Goal: Transaction & Acquisition: Purchase product/service

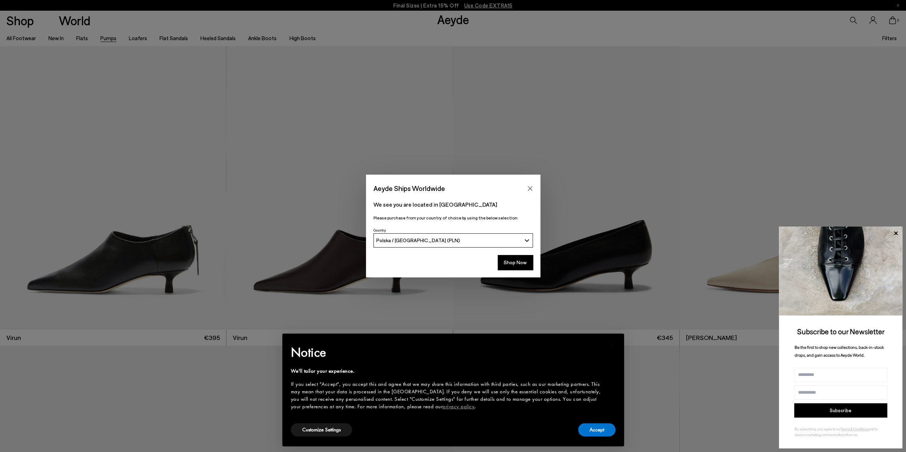
drag, startPoint x: 522, startPoint y: 268, endPoint x: 632, endPoint y: 451, distance: 213.1
click at [522, 267] on button "Shop Now" at bounding box center [515, 262] width 35 height 15
click at [594, 433] on button "Accept" at bounding box center [596, 429] width 37 height 13
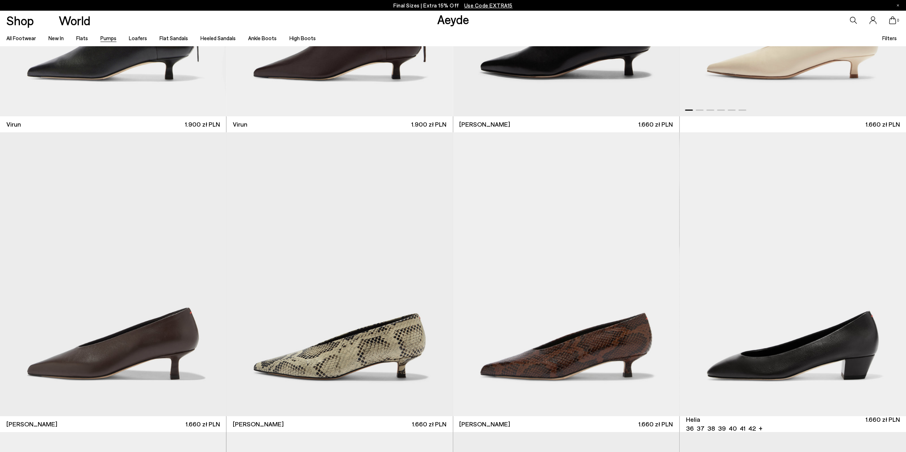
scroll to position [320, 0]
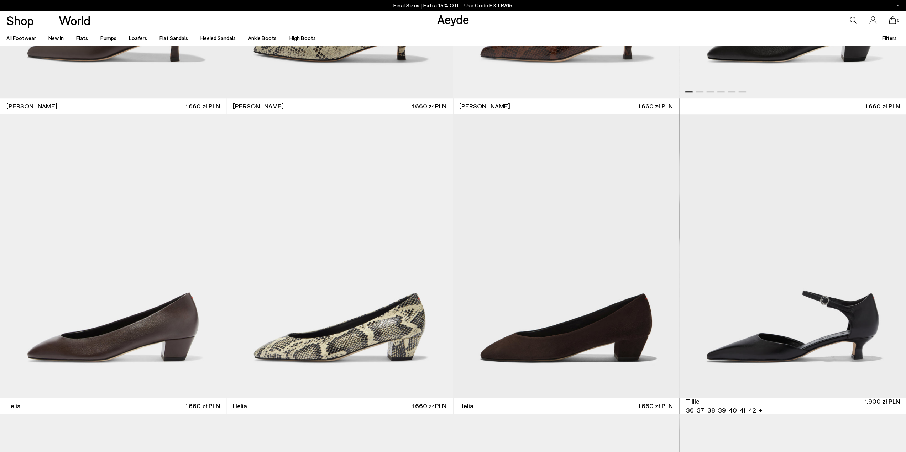
scroll to position [569, 0]
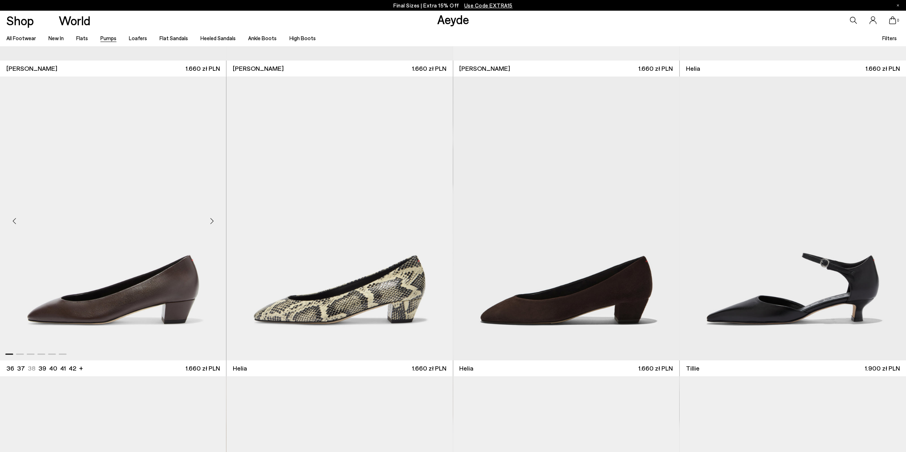
click at [150, 301] on img "1 / 6" at bounding box center [113, 219] width 226 height 284
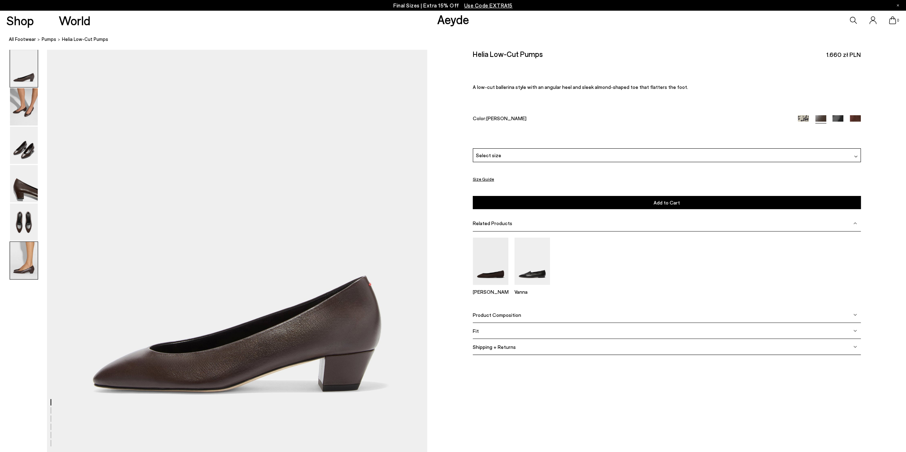
click at [26, 263] on img at bounding box center [24, 260] width 28 height 37
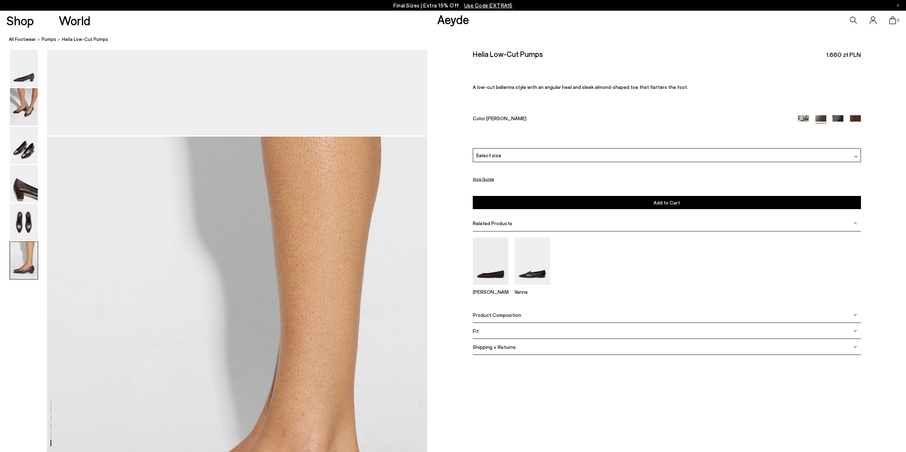
scroll to position [2485, 0]
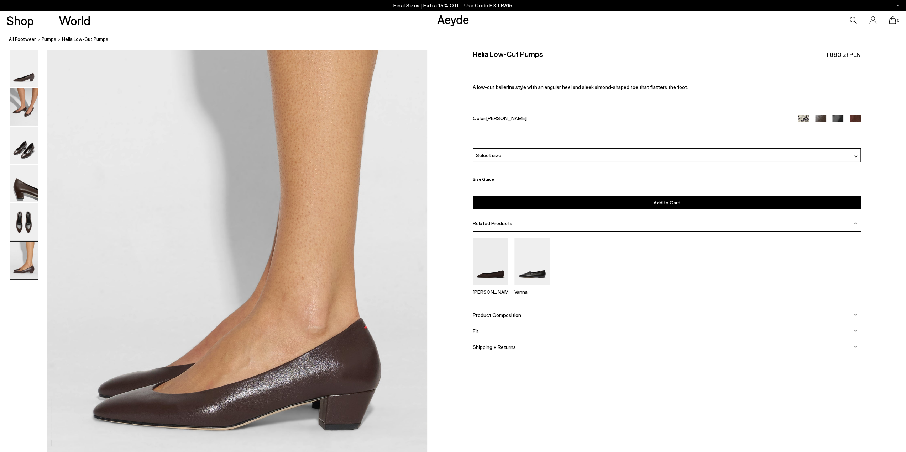
click at [28, 223] on img at bounding box center [24, 222] width 28 height 37
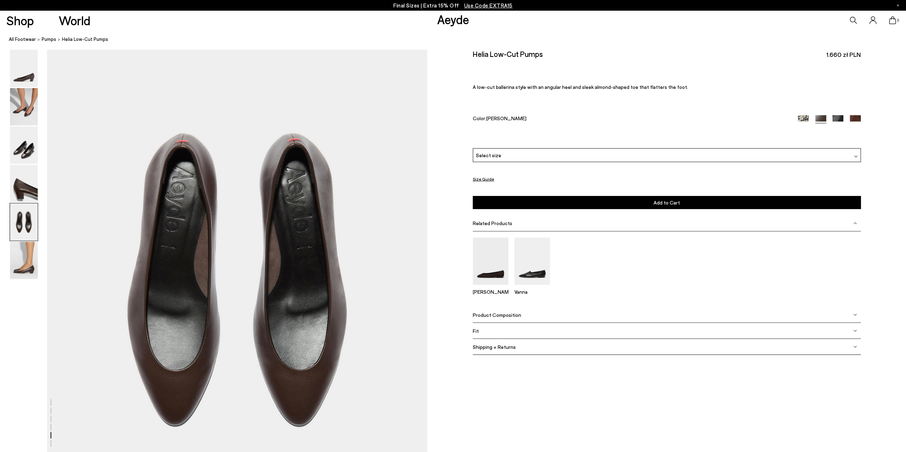
scroll to position [1929, 0]
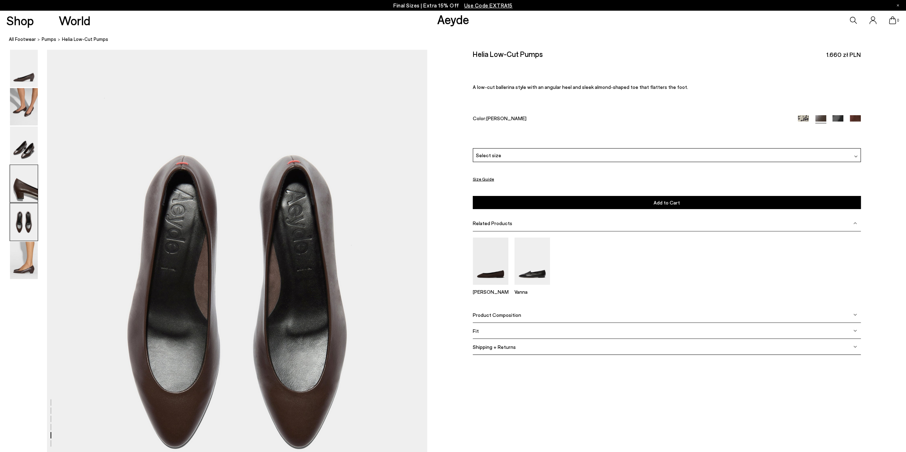
click at [30, 173] on img at bounding box center [24, 183] width 28 height 37
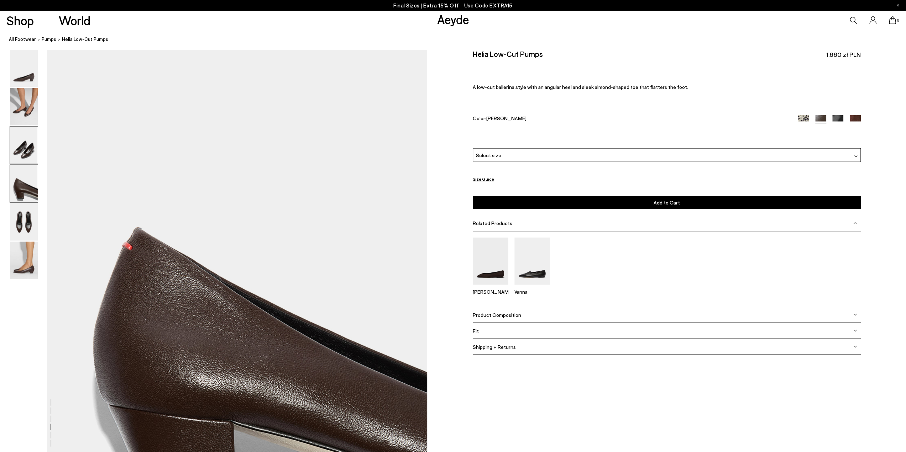
click at [31, 143] on img at bounding box center [24, 145] width 28 height 37
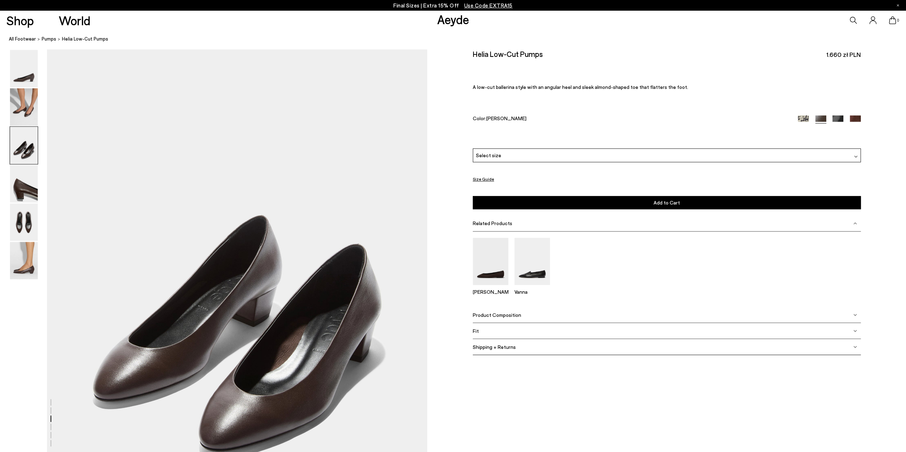
scroll to position [912, 0]
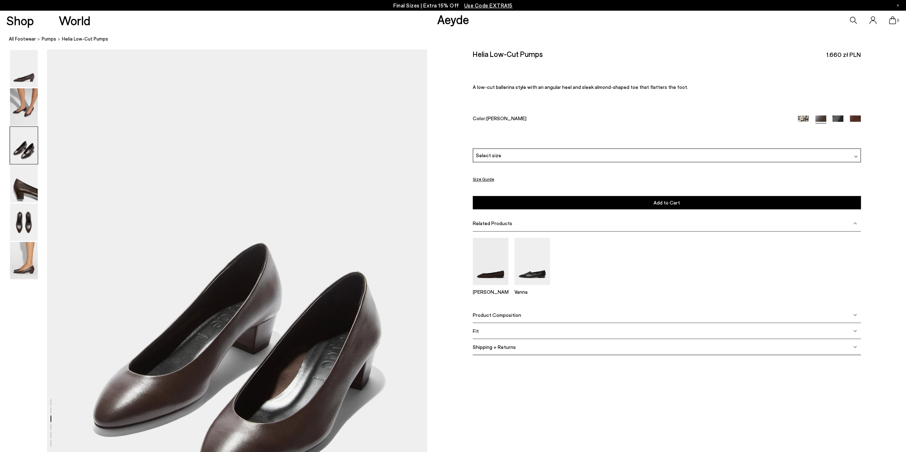
click at [531, 151] on div "Select size" at bounding box center [667, 155] width 388 height 14
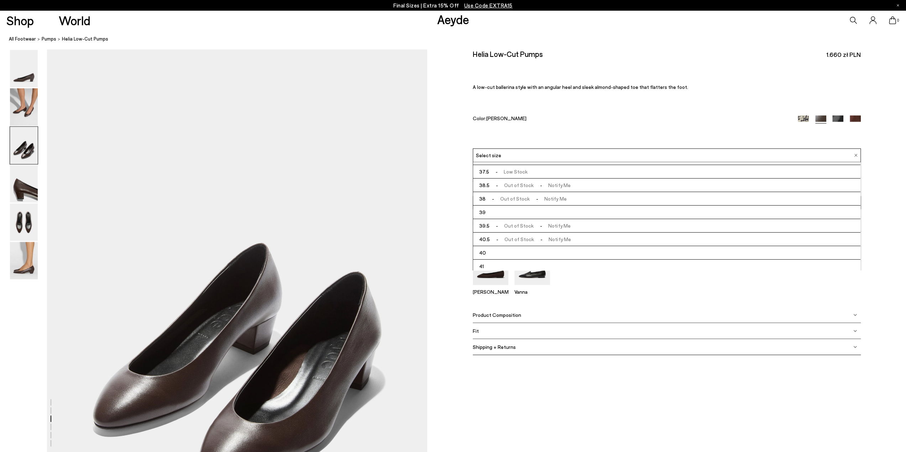
scroll to position [36, 0]
click at [512, 257] on li "41" at bounding box center [666, 255] width 387 height 14
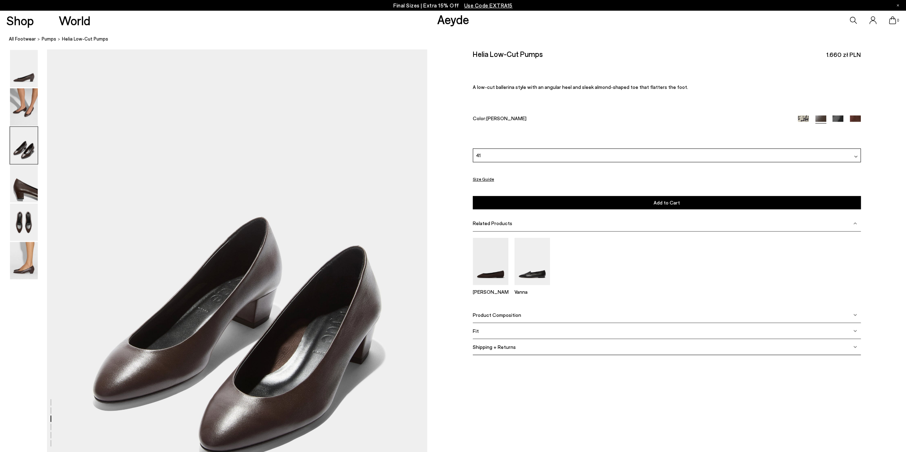
scroll to position [948, 0]
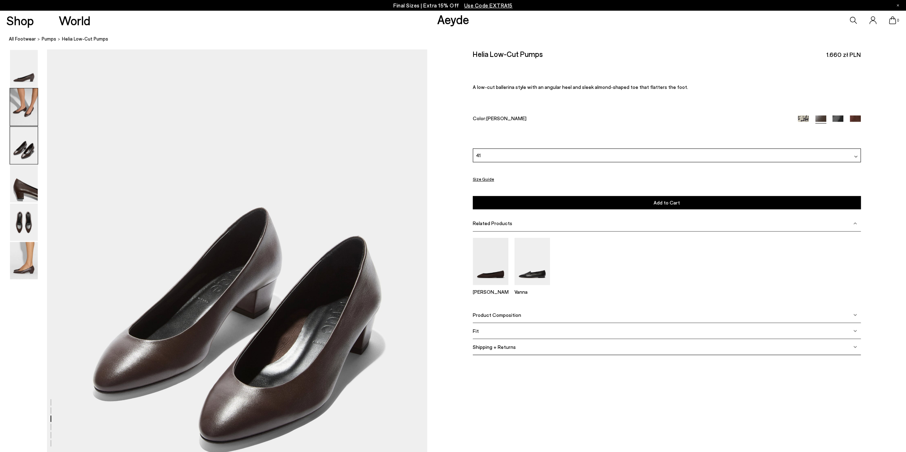
click at [25, 110] on img at bounding box center [24, 106] width 28 height 37
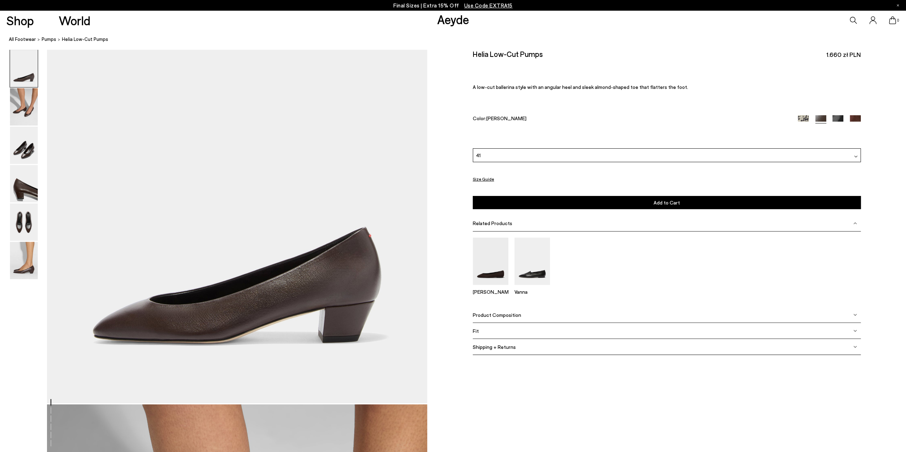
scroll to position [0, 0]
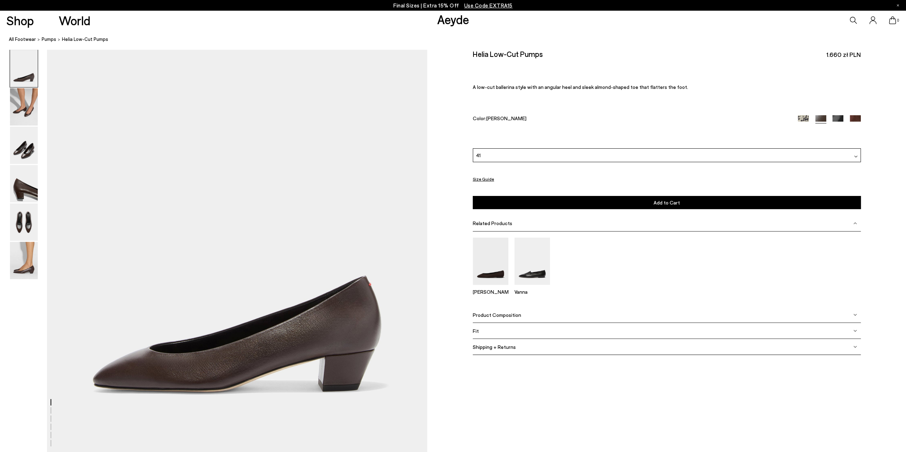
click at [539, 201] on button "Add to Cart Select a Size First" at bounding box center [667, 202] width 388 height 13
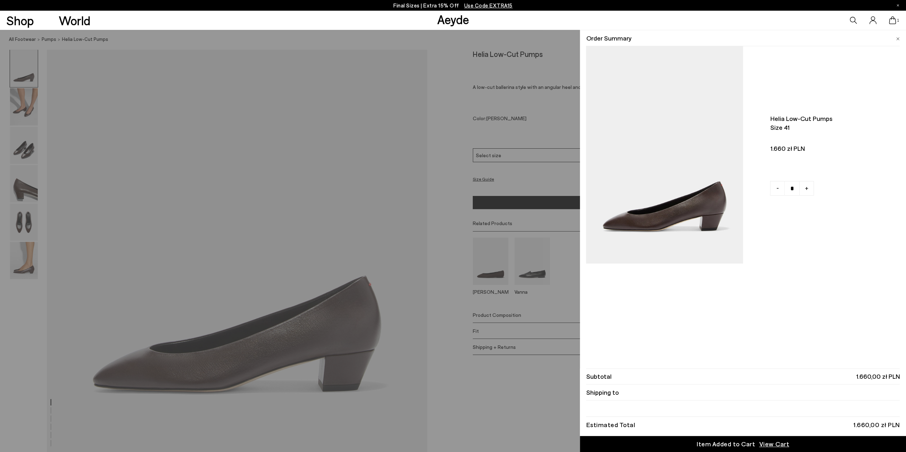
click at [502, 274] on div "Quick Add Color Size View Details Order Summary Helia low-cut pumps Size 41" at bounding box center [453, 241] width 906 height 422
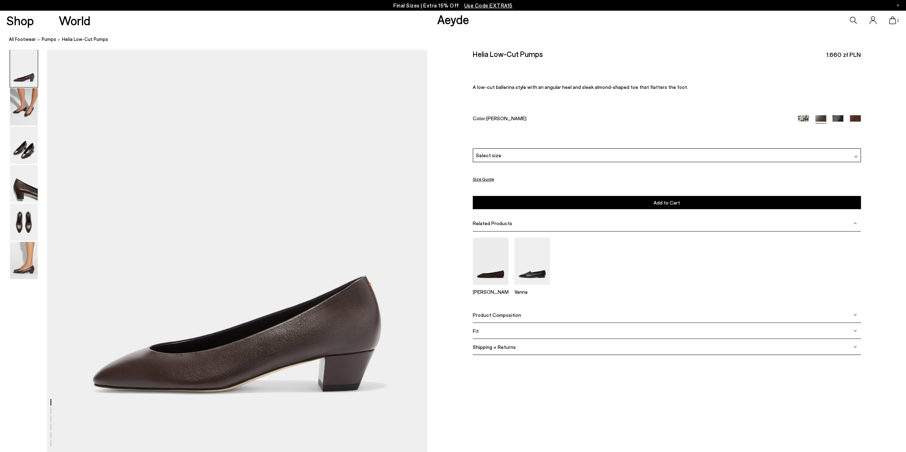
click at [502, 274] on img at bounding box center [491, 261] width 36 height 47
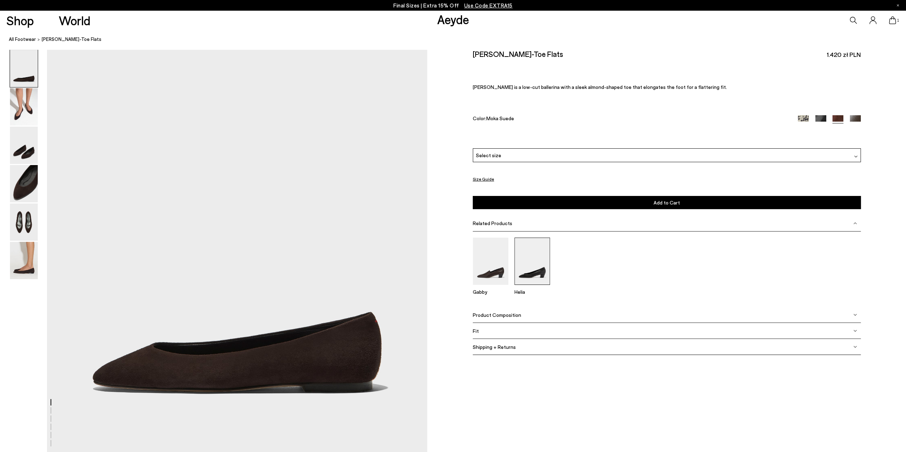
click at [532, 267] on img at bounding box center [532, 261] width 36 height 47
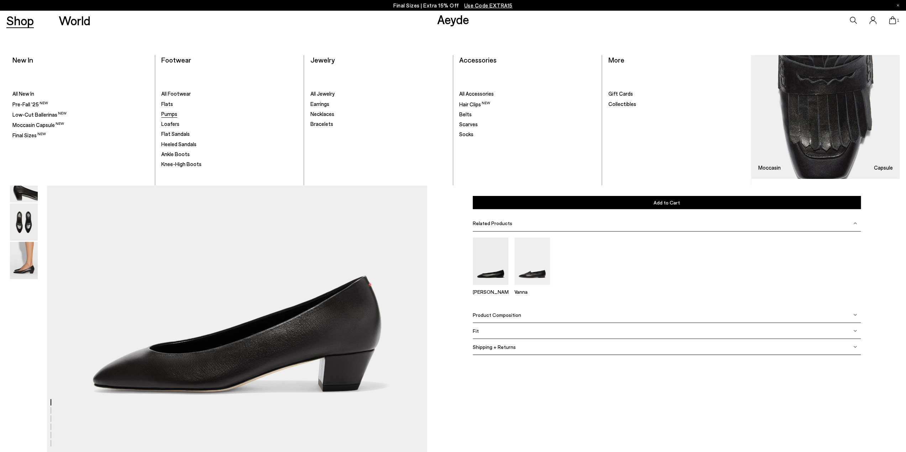
click at [176, 117] on span "Pumps" at bounding box center [169, 114] width 16 height 6
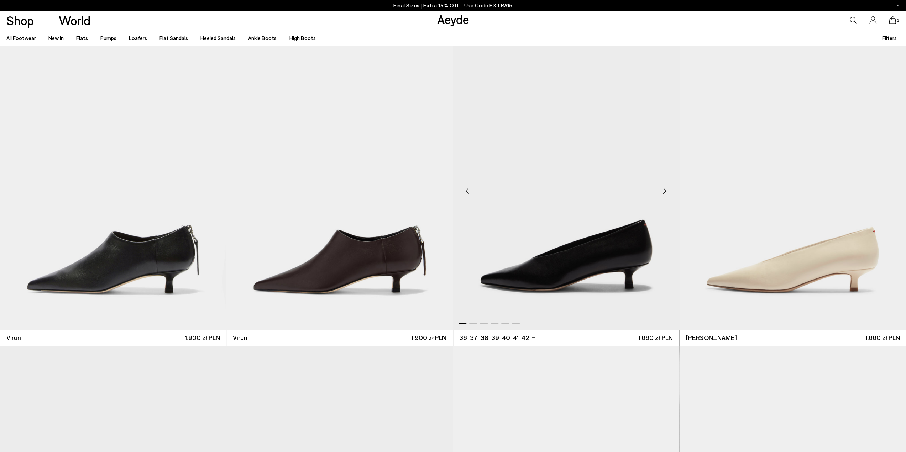
click at [665, 193] on div "Next slide" at bounding box center [664, 190] width 21 height 21
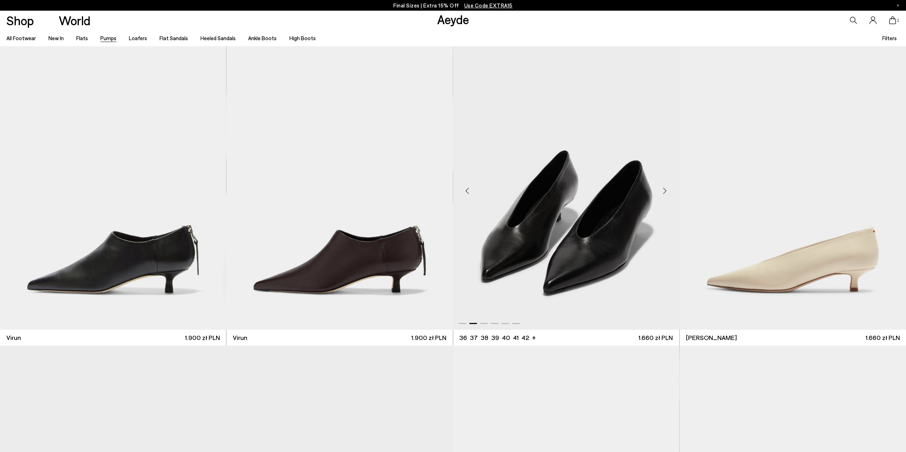
click at [665, 193] on div "Next slide" at bounding box center [664, 190] width 21 height 21
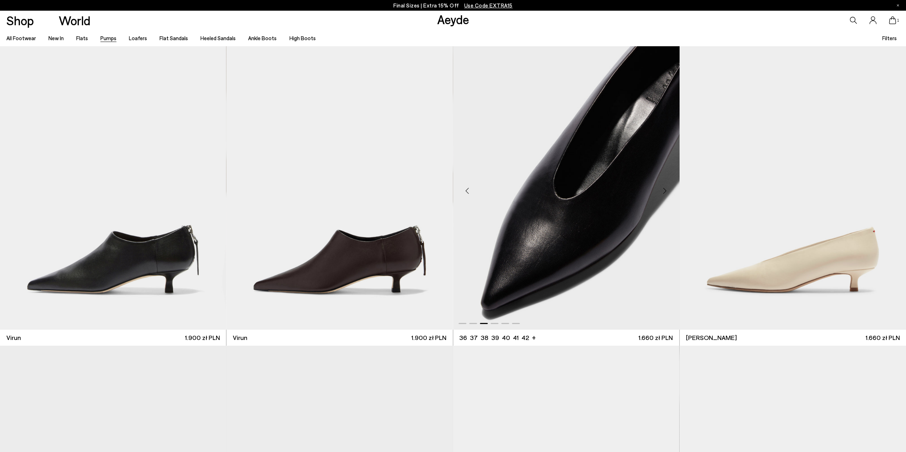
click at [665, 193] on div "Next slide" at bounding box center [664, 190] width 21 height 21
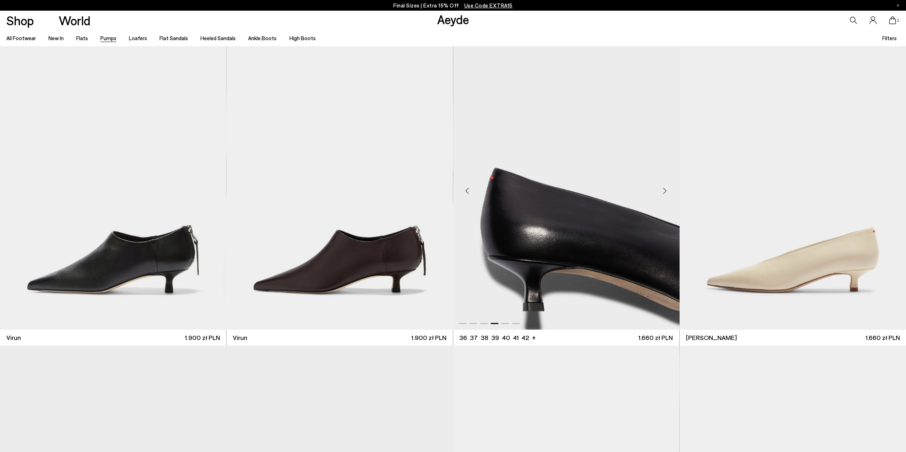
click at [665, 193] on div "Next slide" at bounding box center [664, 190] width 21 height 21
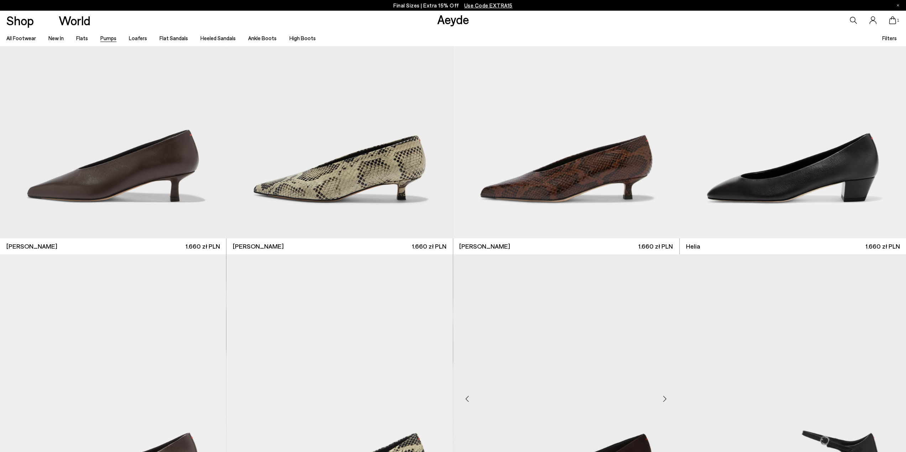
scroll to position [427, 0]
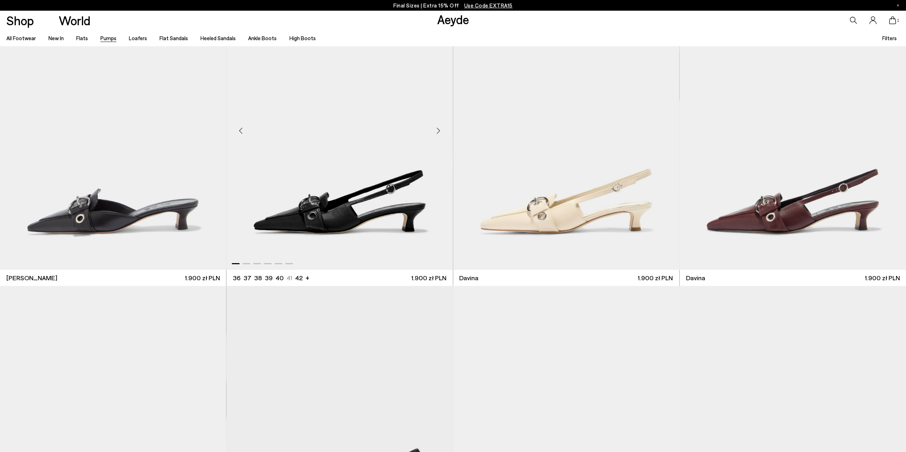
scroll to position [2231, 0]
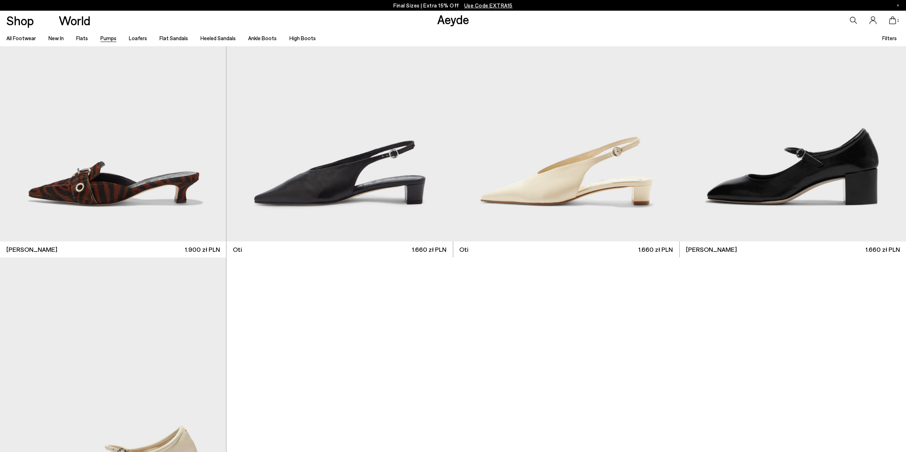
scroll to position [4875, 0]
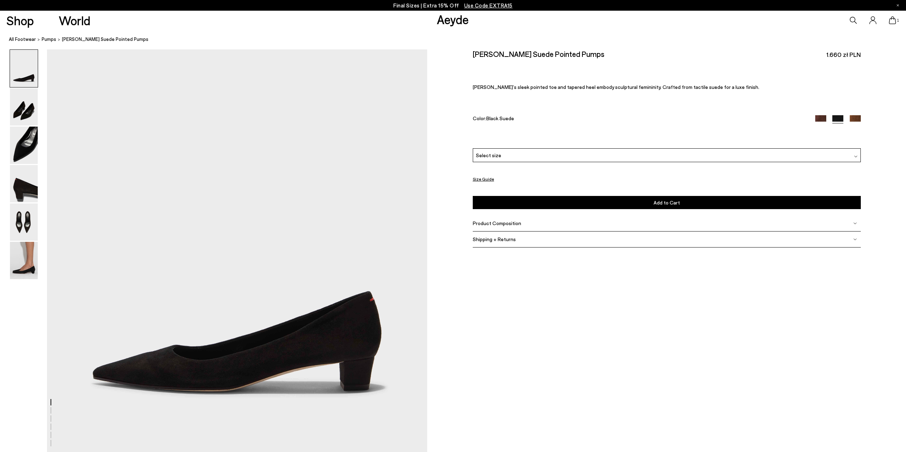
click at [31, 246] on img at bounding box center [24, 260] width 28 height 37
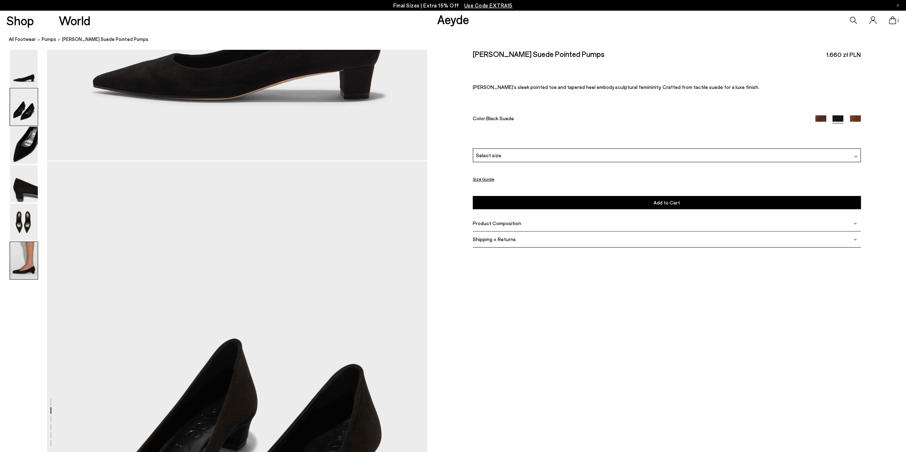
scroll to position [2475, 0]
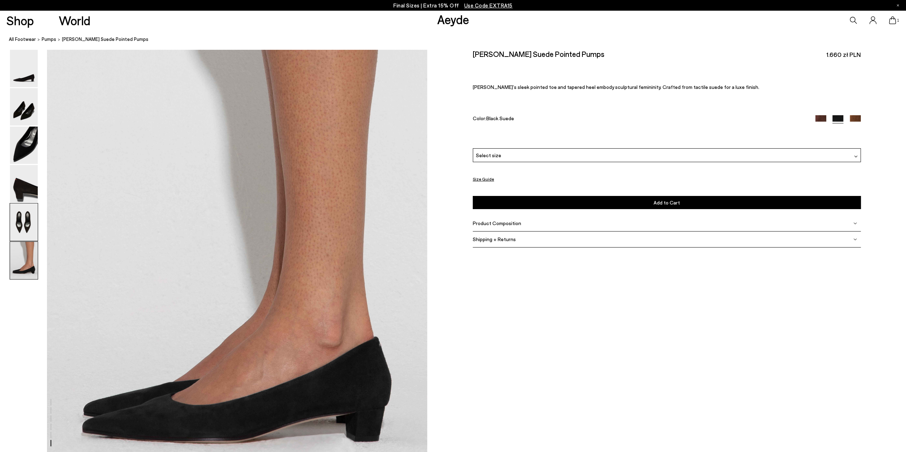
click at [26, 214] on img at bounding box center [24, 222] width 28 height 37
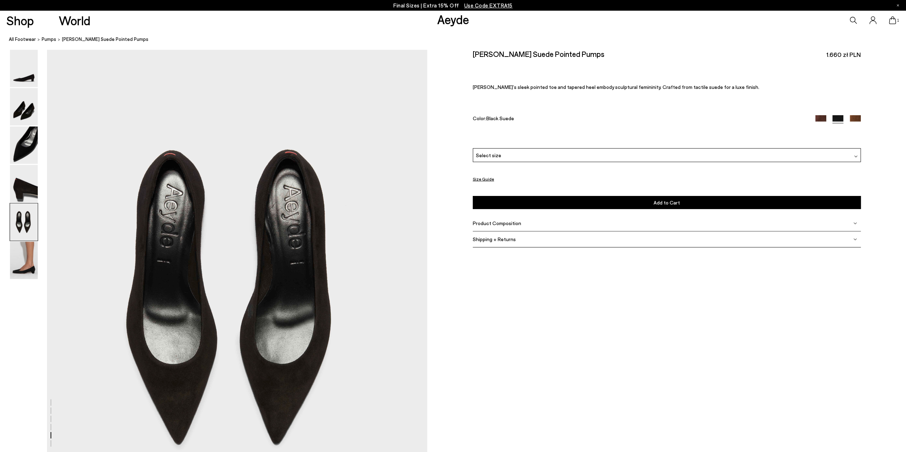
scroll to position [1929, 0]
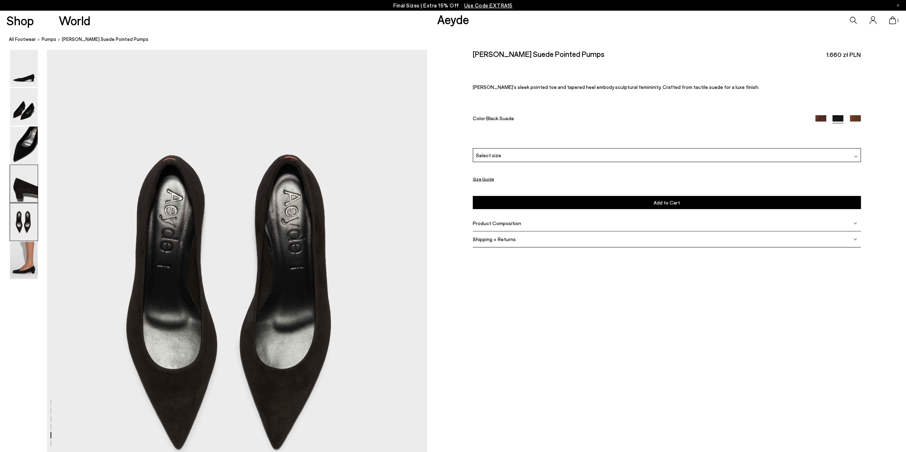
click at [23, 177] on img at bounding box center [24, 183] width 28 height 37
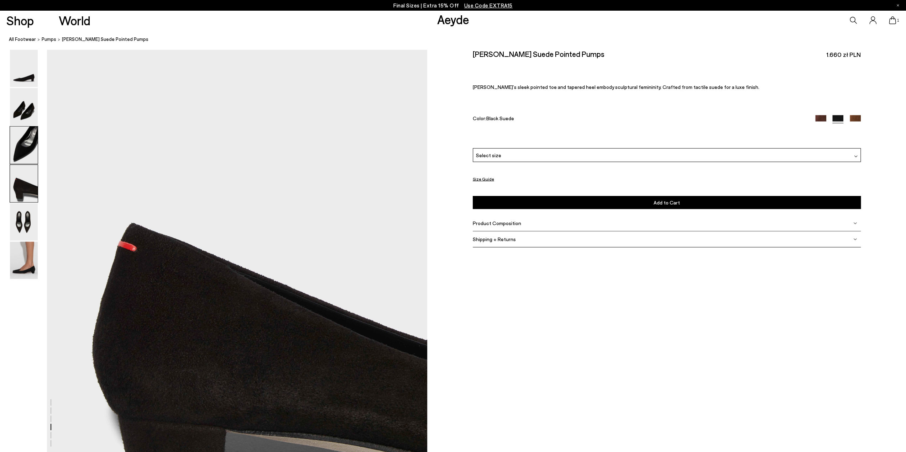
click at [22, 142] on img at bounding box center [24, 145] width 28 height 37
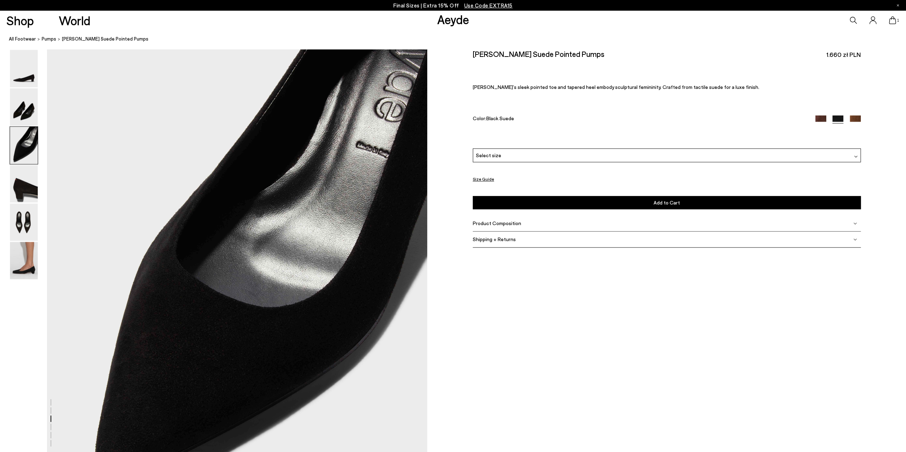
scroll to position [912, 0]
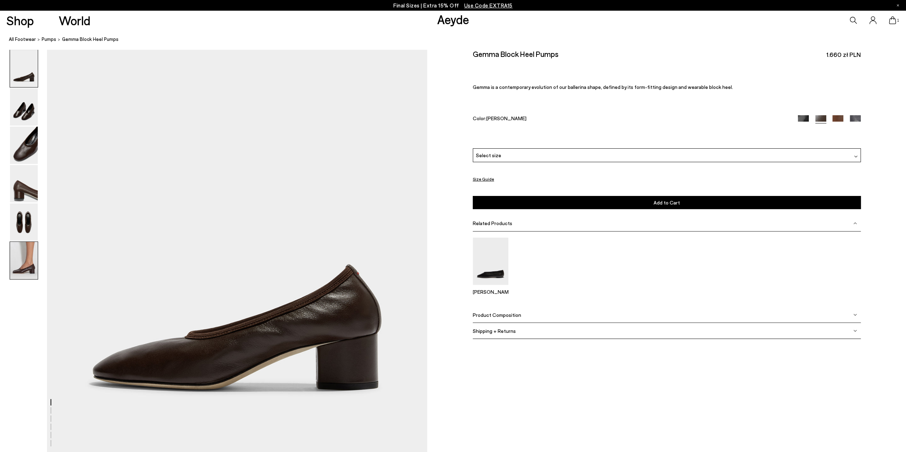
click at [30, 261] on img at bounding box center [24, 260] width 28 height 37
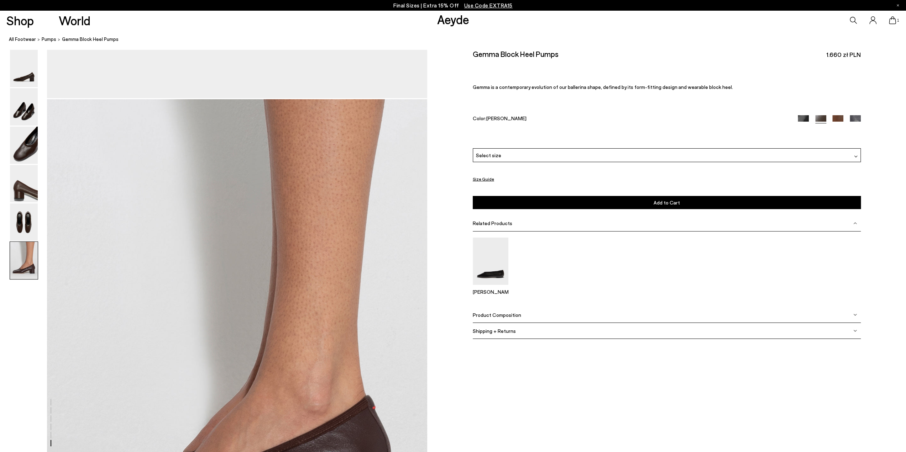
scroll to position [2485, 0]
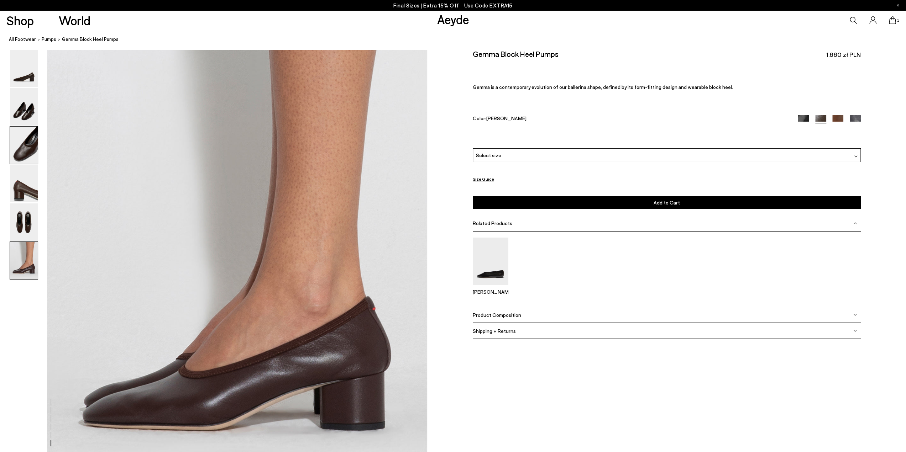
click at [23, 154] on img at bounding box center [24, 145] width 28 height 37
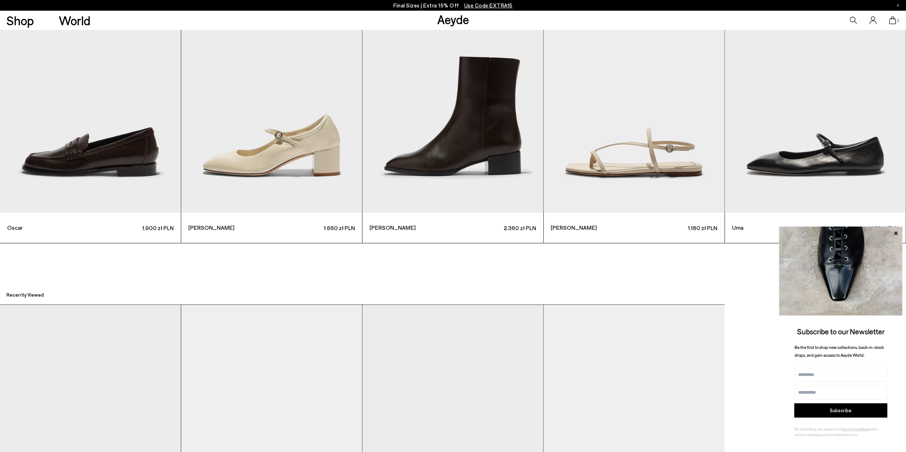
scroll to position [3083, 0]
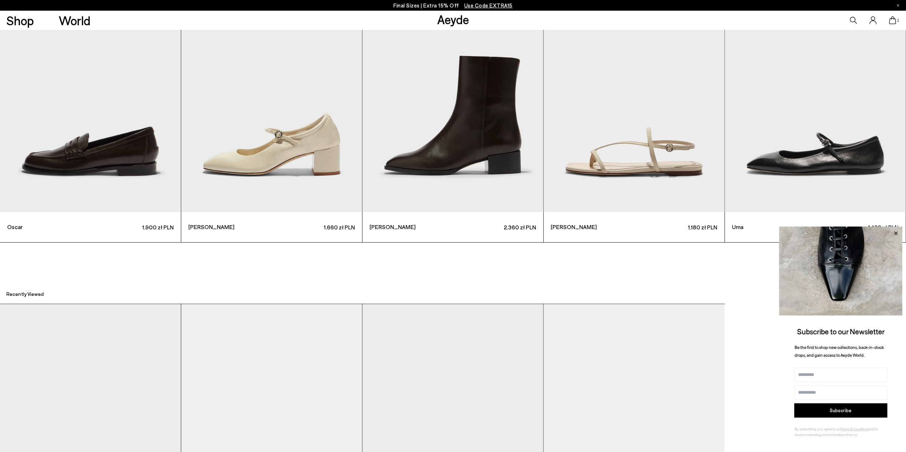
click at [893, 231] on icon at bounding box center [895, 233] width 9 height 9
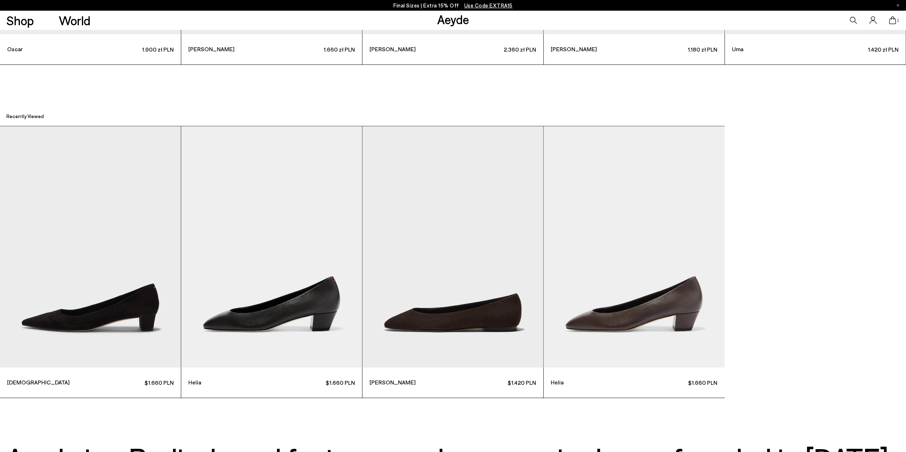
scroll to position [3261, 0]
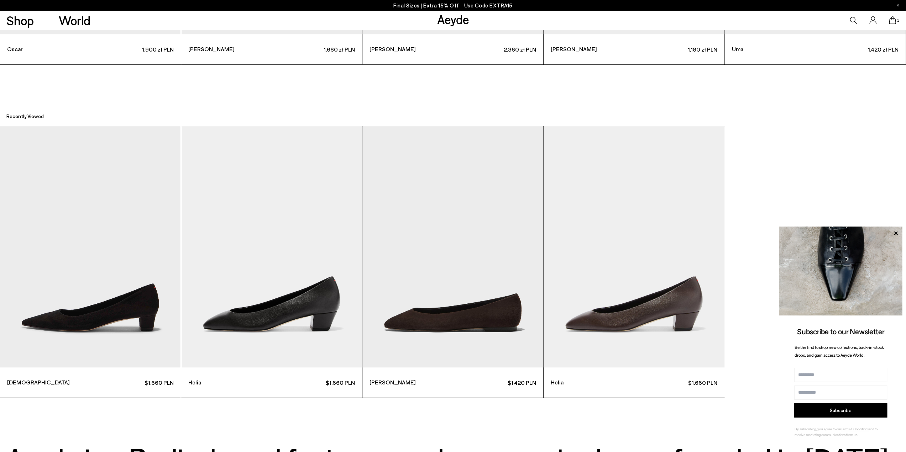
click at [695, 297] on img "4 / 4" at bounding box center [633, 246] width 181 height 241
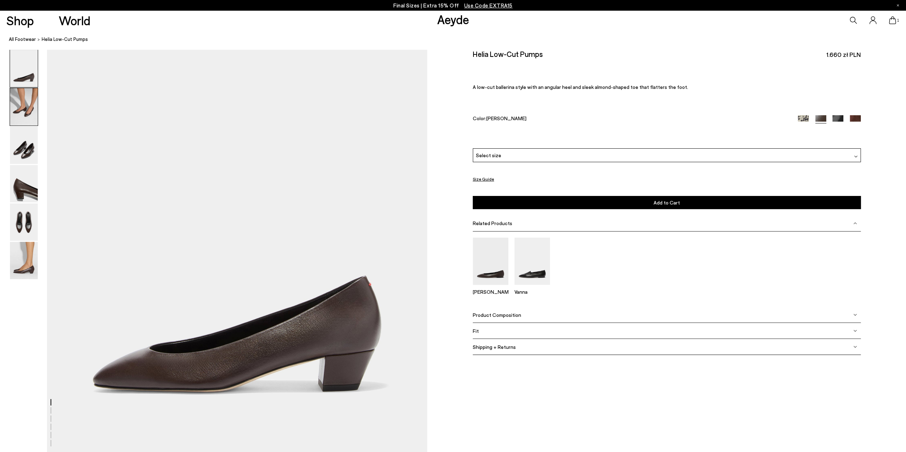
click at [27, 114] on img at bounding box center [24, 106] width 28 height 37
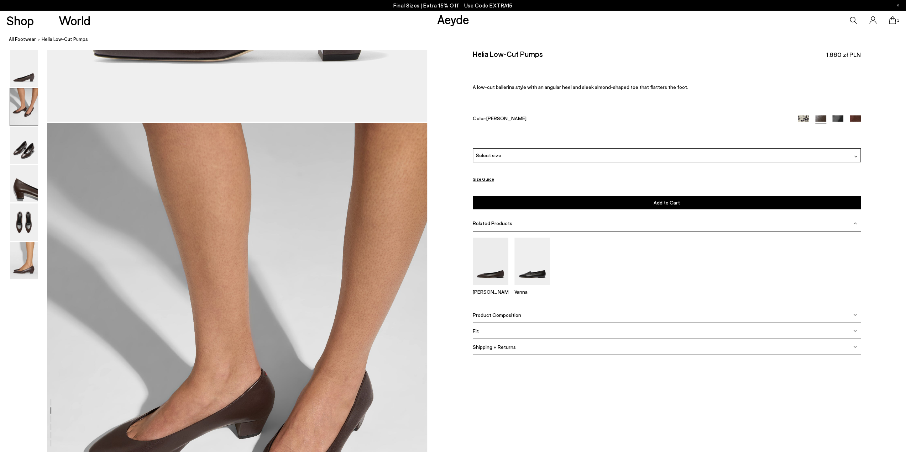
scroll to position [405, 0]
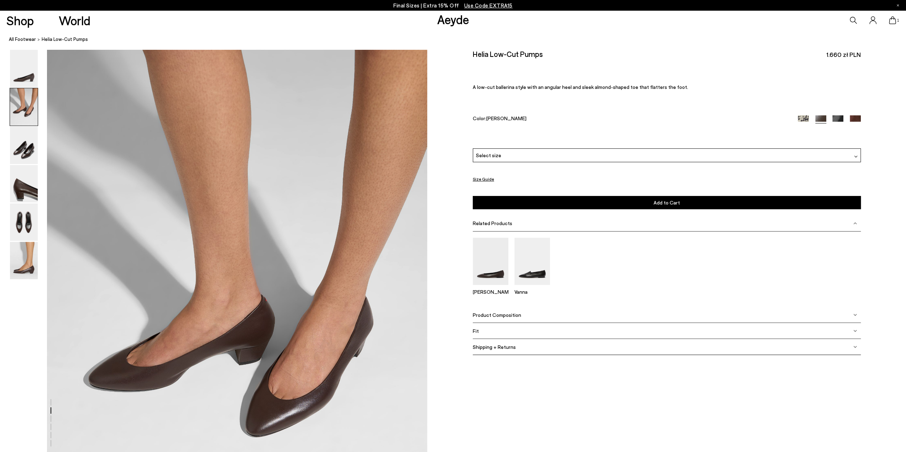
click at [853, 120] on img at bounding box center [854, 120] width 11 height 11
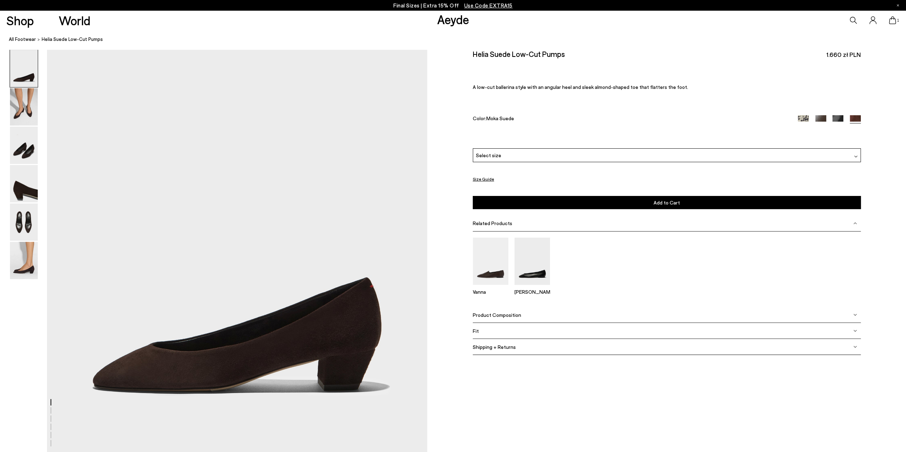
click at [32, 263] on img at bounding box center [24, 260] width 28 height 37
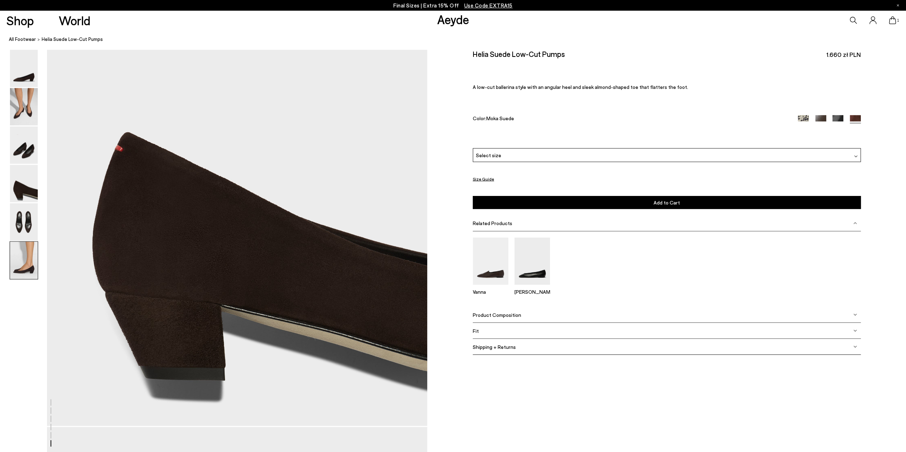
scroll to position [2485, 0]
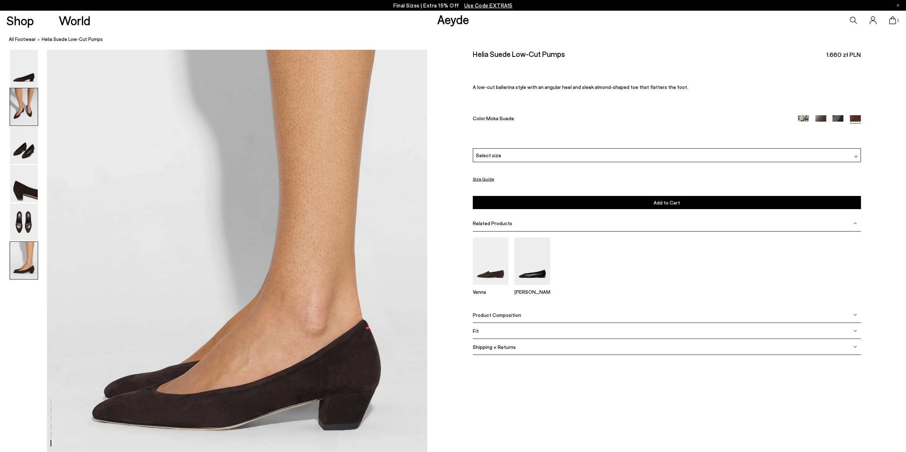
click at [29, 107] on img at bounding box center [24, 106] width 28 height 37
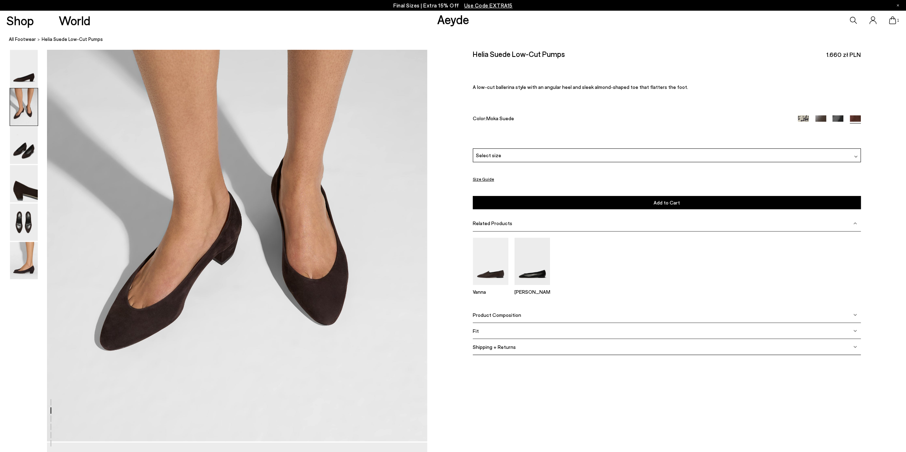
scroll to position [405, 0]
